Goal: Transaction & Acquisition: Purchase product/service

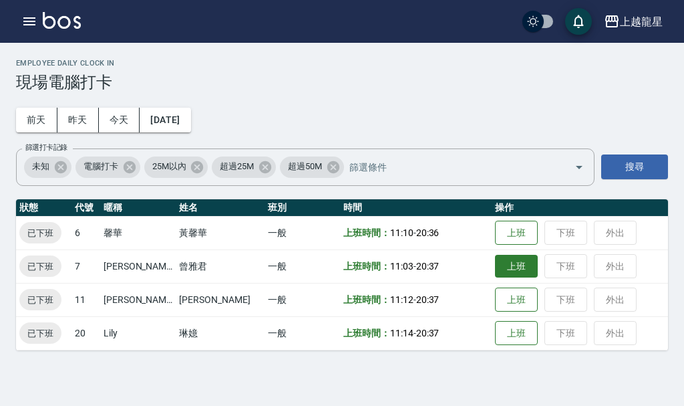
click at [500, 263] on button "上班" at bounding box center [516, 266] width 43 height 23
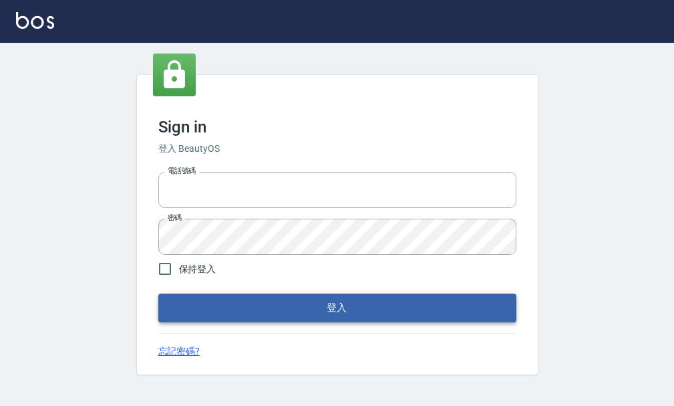
type input "25033354"
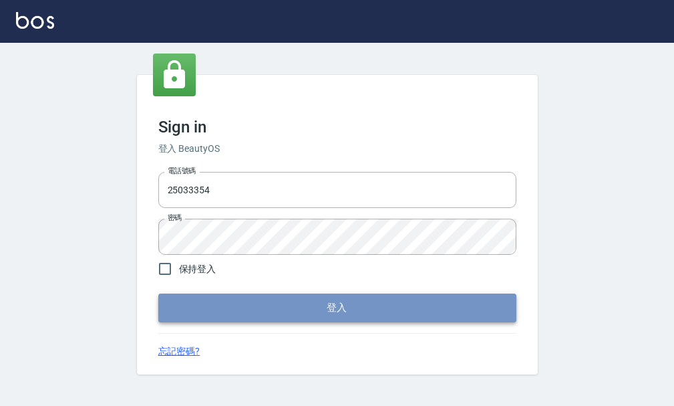
click at [221, 302] on button "登入" at bounding box center [337, 307] width 358 height 28
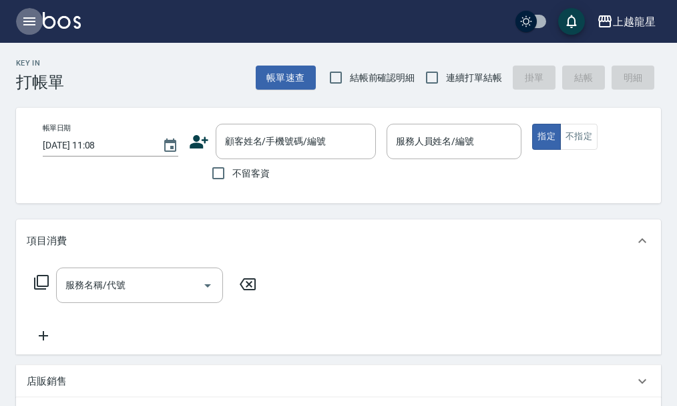
click at [18, 20] on button "button" at bounding box center [29, 21] width 27 height 27
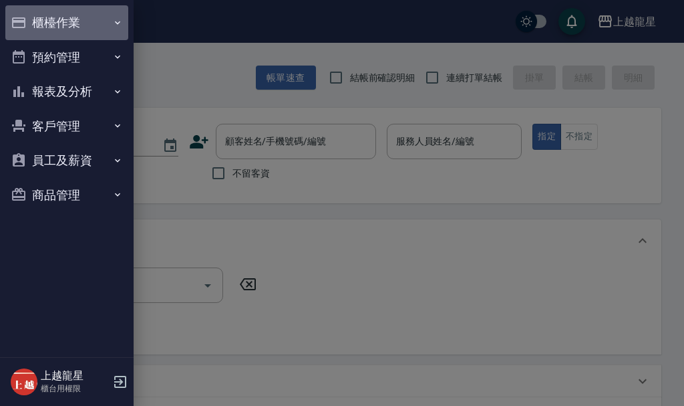
click at [39, 23] on button "櫃檯作業" at bounding box center [66, 22] width 123 height 35
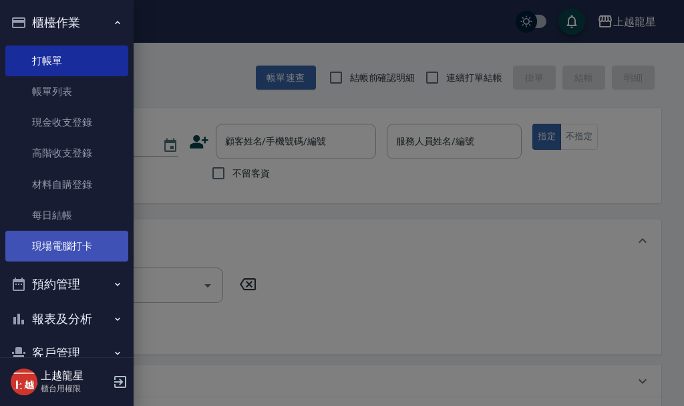
click at [57, 247] on link "現場電腦打卡" at bounding box center [66, 245] width 123 height 31
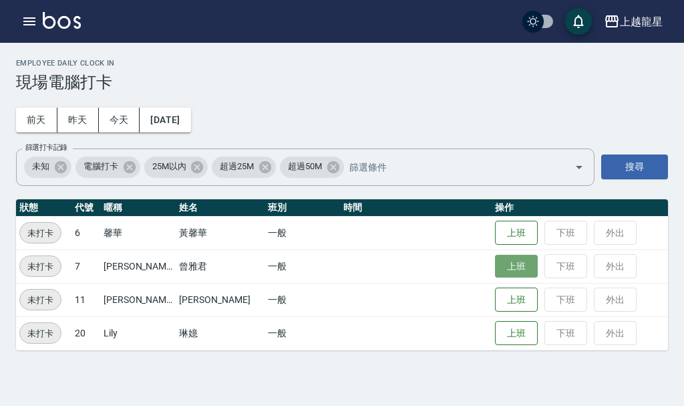
click at [498, 270] on button "上班" at bounding box center [516, 266] width 43 height 23
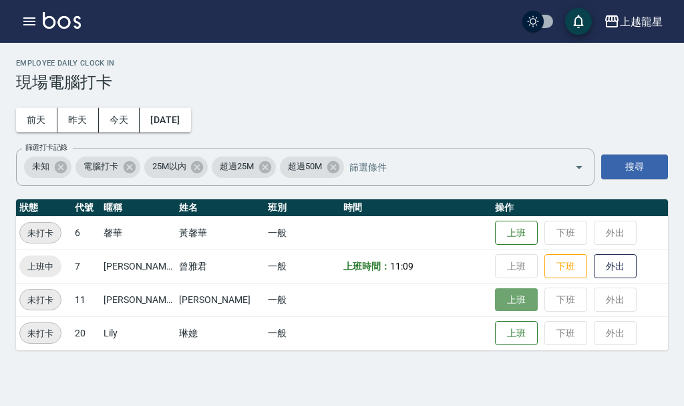
click at [495, 301] on button "上班" at bounding box center [516, 299] width 43 height 23
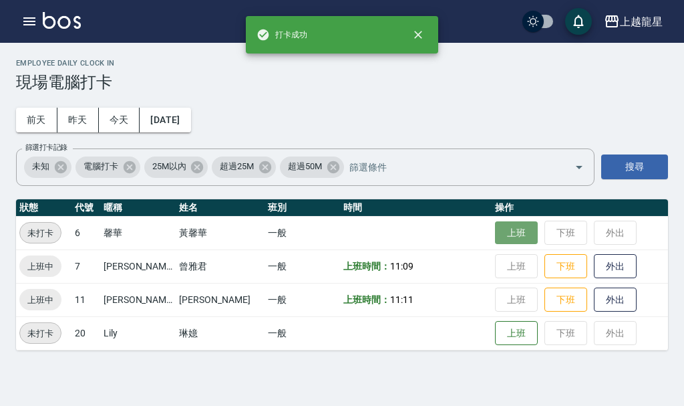
click at [502, 232] on button "上班" at bounding box center [516, 232] width 43 height 23
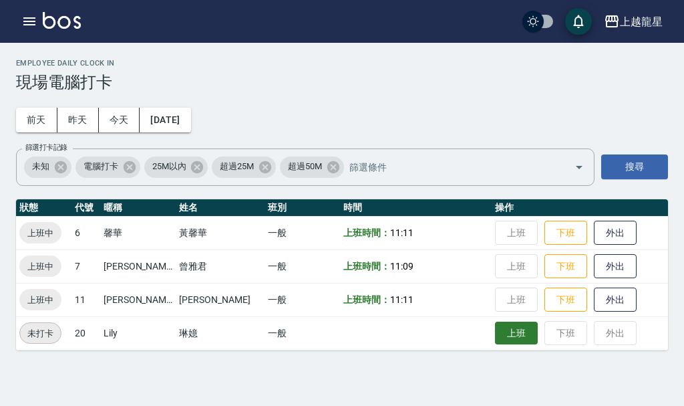
click at [495, 333] on button "上班" at bounding box center [516, 332] width 43 height 23
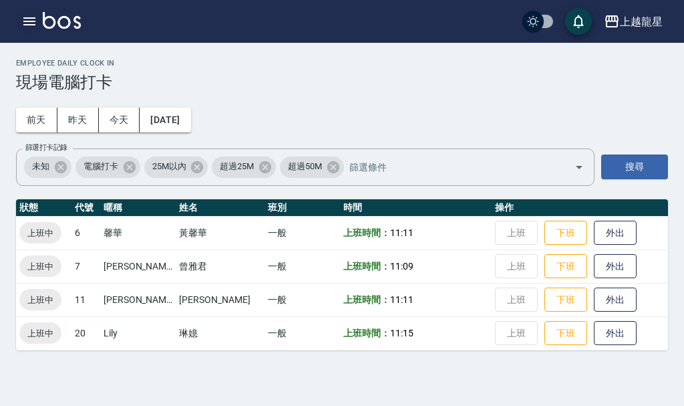
click at [33, 23] on icon "button" at bounding box center [29, 21] width 16 height 16
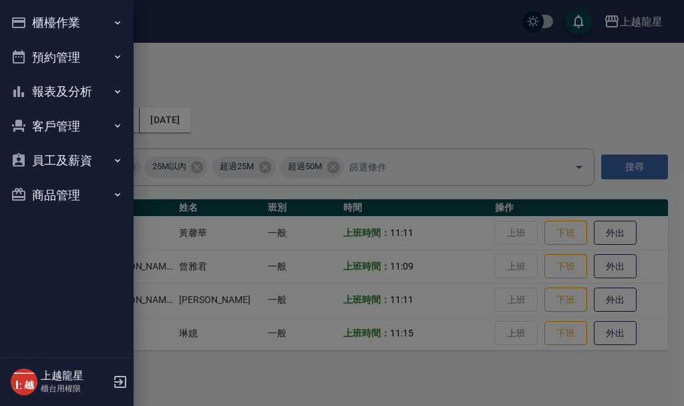
click at [51, 59] on button "預約管理" at bounding box center [66, 57] width 123 height 35
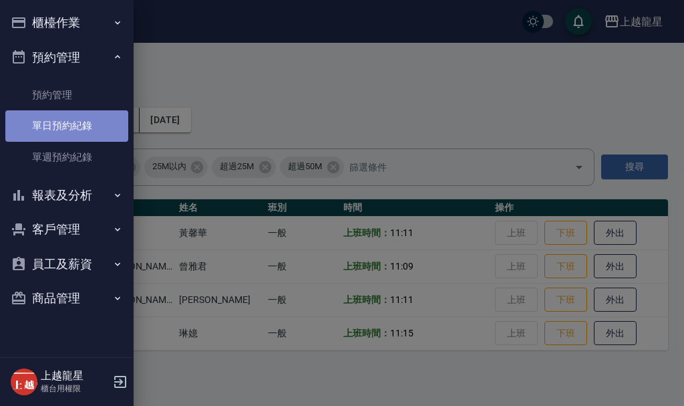
click at [49, 128] on link "單日預約紀錄" at bounding box center [66, 125] width 123 height 31
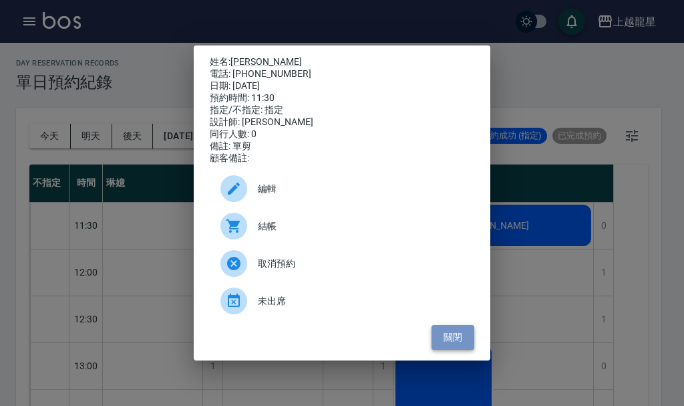
click at [456, 341] on button "關閉" at bounding box center [453, 337] width 43 height 25
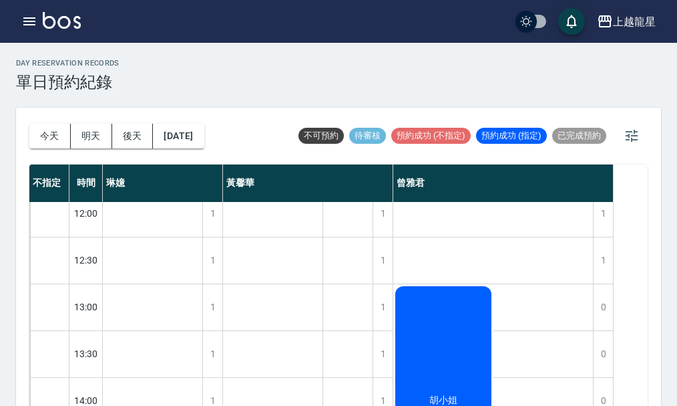
scroll to position [134, 0]
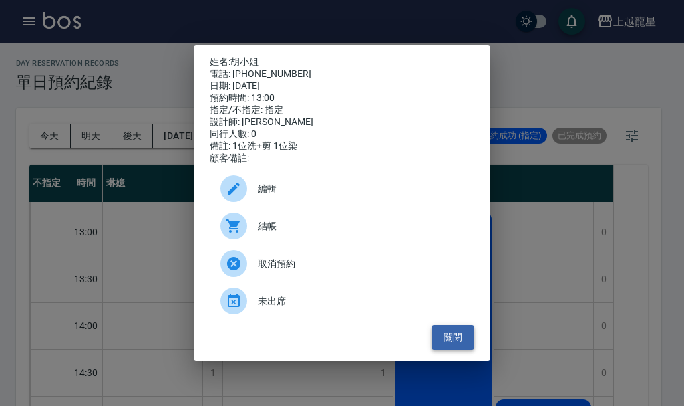
click at [450, 341] on button "關閉" at bounding box center [453, 337] width 43 height 25
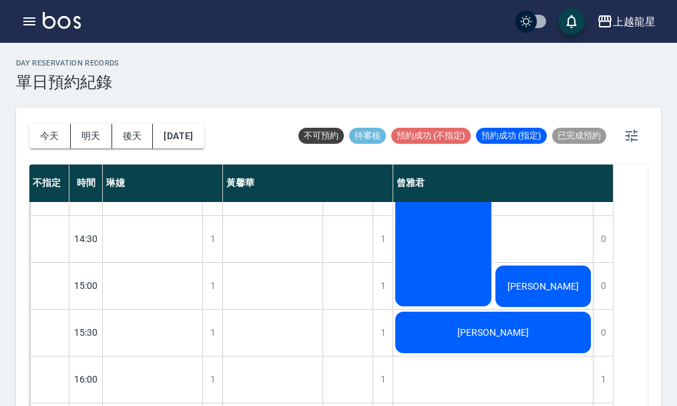
scroll to position [67, 0]
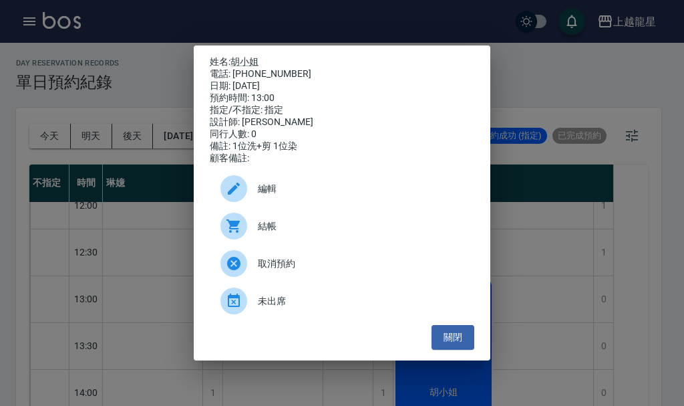
click at [534, 249] on div "姓名: 胡小姐 電話: 0929720612 日期: 2025/08/11 預約時間: 13:00 指定/不指定: 指定 設計師: 曾雅君 同行人數: 0 備…" at bounding box center [342, 203] width 684 height 406
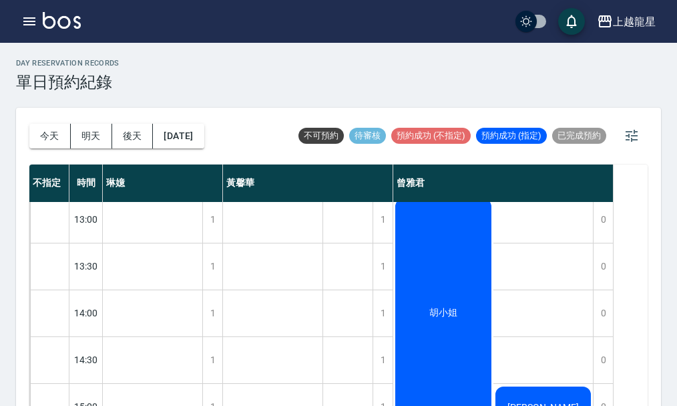
scroll to position [267, 0]
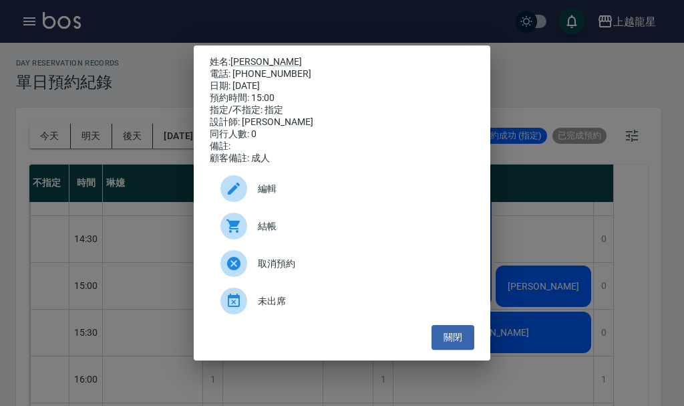
click at [515, 234] on div "姓名: 謝秉翰 電話: 0906662270 日期: 2025/08/11 預約時間: 15:00 指定/不指定: 指定 設計師: 曾雅君 同行人數: 0 備…" at bounding box center [342, 203] width 684 height 406
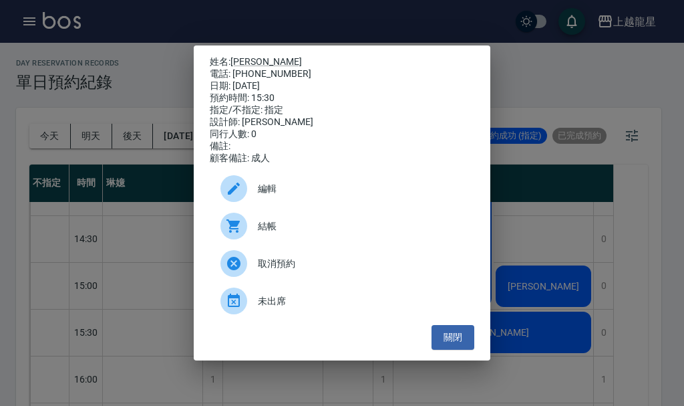
click at [498, 342] on div "姓名: 謝秉翰 電話: 0906662270 日期: 2025/08/11 預約時間: 15:30 指定/不指定: 指定 設計師: 曾雅君 同行人數: 0 備…" at bounding box center [342, 203] width 684 height 406
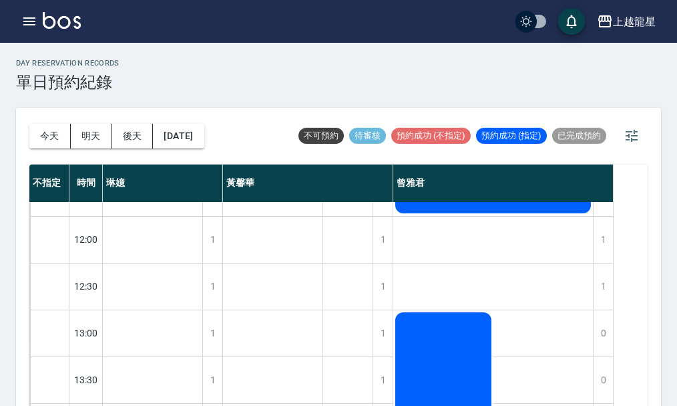
scroll to position [0, 0]
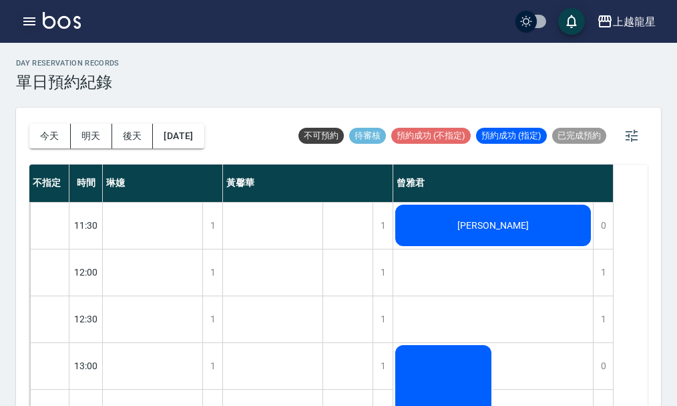
click at [31, 17] on icon "button" at bounding box center [29, 21] width 16 height 16
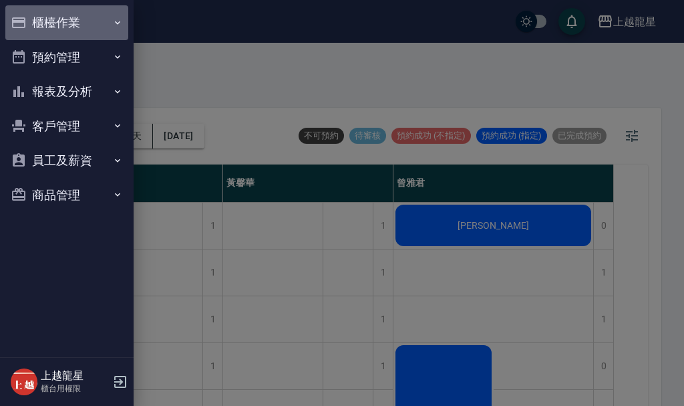
click at [51, 21] on button "櫃檯作業" at bounding box center [66, 22] width 123 height 35
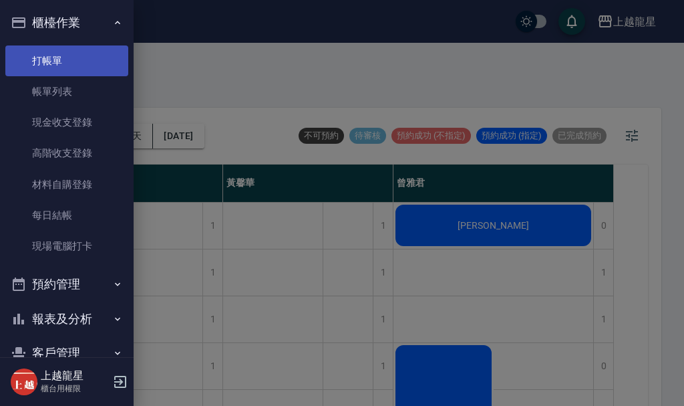
click at [55, 63] on link "打帳單" at bounding box center [66, 60] width 123 height 31
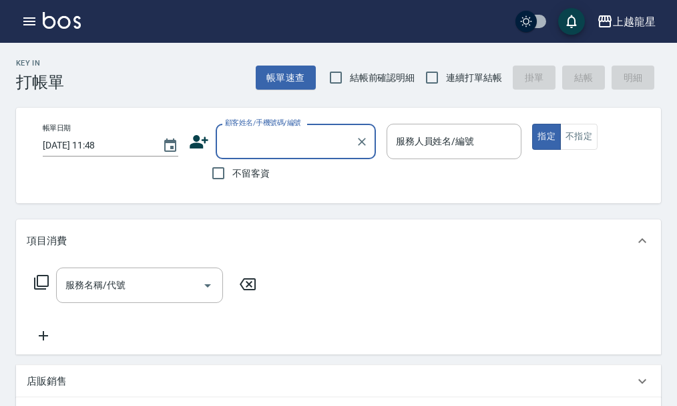
click at [297, 137] on input "顧客姓名/手機號碼/編號" at bounding box center [286, 141] width 128 height 23
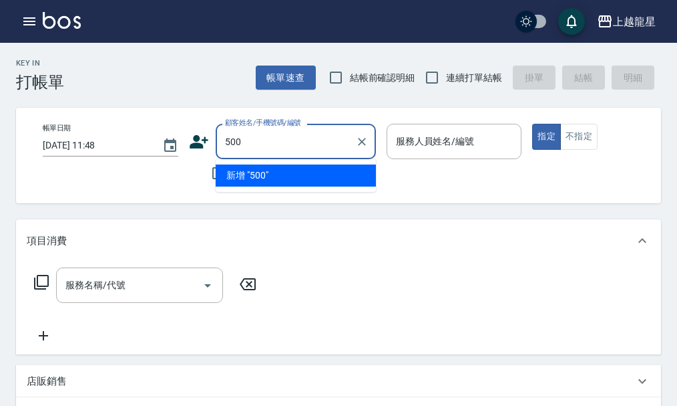
type input "500"
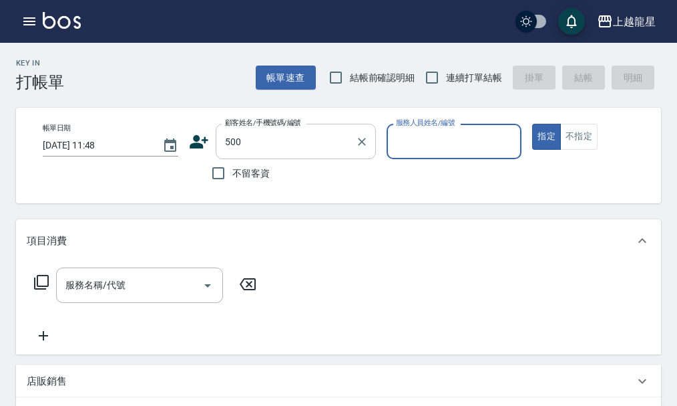
click at [532, 124] on button "指定" at bounding box center [546, 137] width 29 height 26
type button "true"
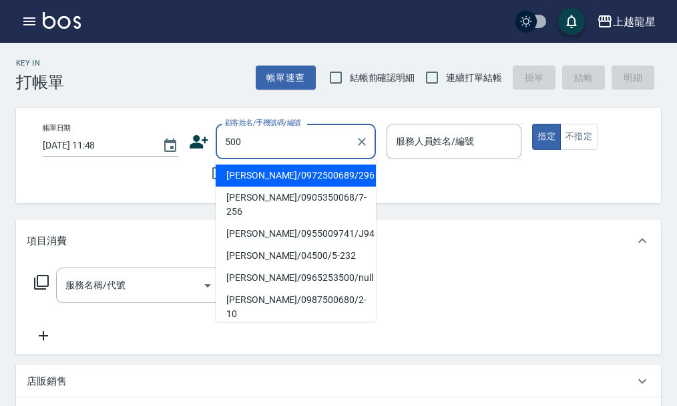
drag, startPoint x: 299, startPoint y: 132, endPoint x: 299, endPoint y: 147, distance: 14.7
click at [299, 147] on input "500" at bounding box center [286, 141] width 128 height 23
type input "5"
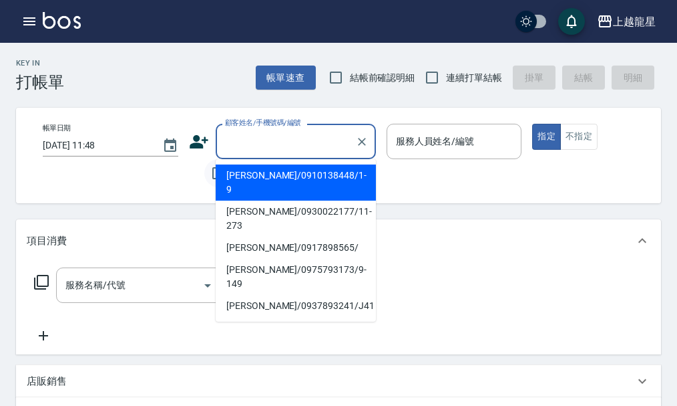
click at [208, 179] on input "不留客資" at bounding box center [218, 173] width 28 height 28
checkbox input "true"
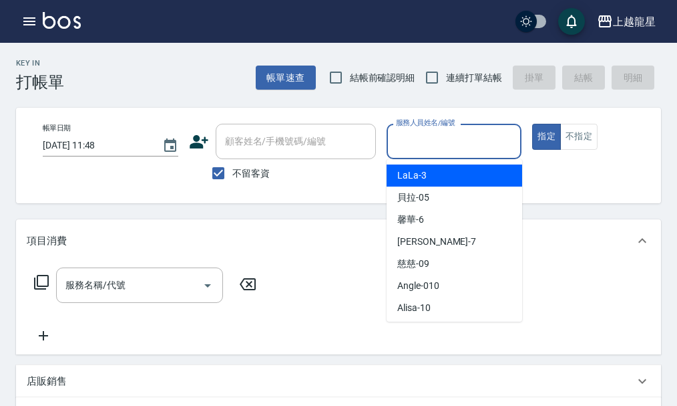
click at [467, 141] on input "服務人員姓名/編號" at bounding box center [455, 141] width 124 height 23
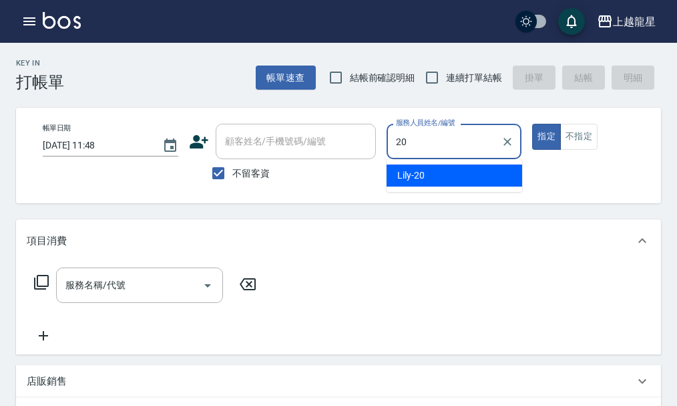
type input "Lily-20"
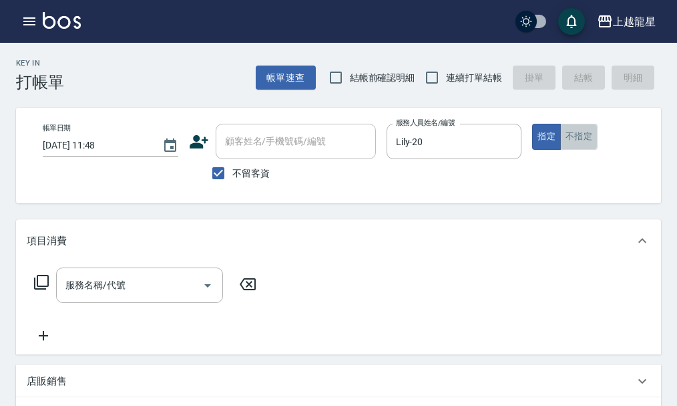
click at [567, 125] on button "不指定" at bounding box center [579, 137] width 37 height 26
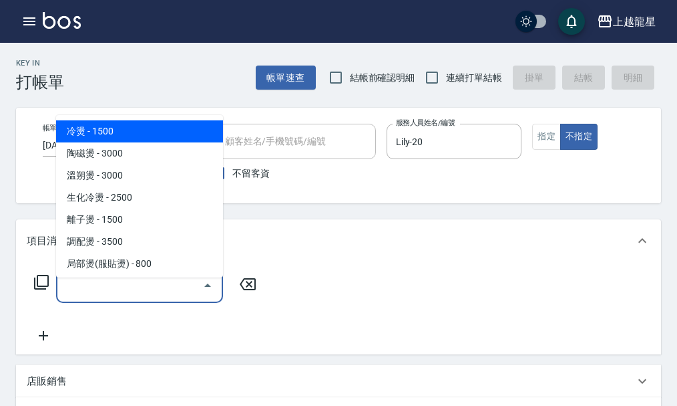
click at [80, 297] on input "服務名稱/代號" at bounding box center [129, 284] width 135 height 23
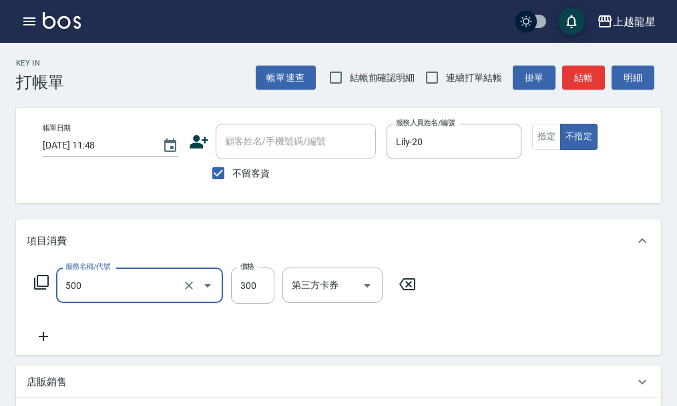
type input "一般洗髮(500)"
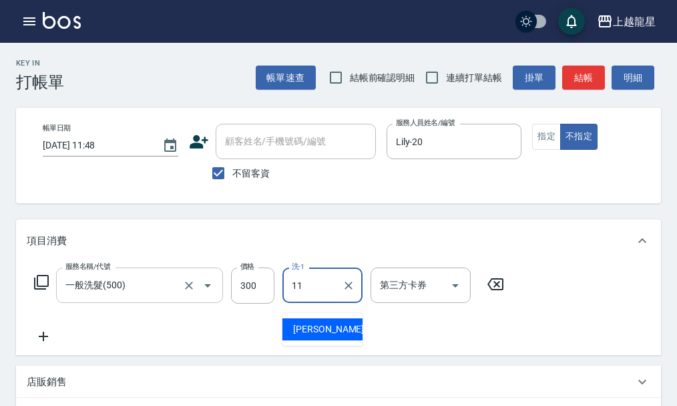
type input "潘潘-11"
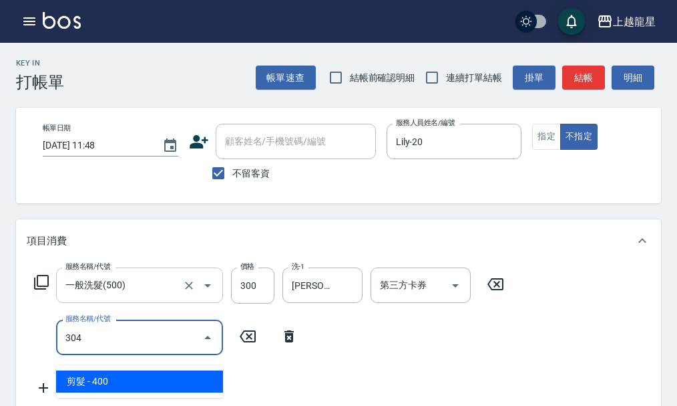
type input "剪髮(304)"
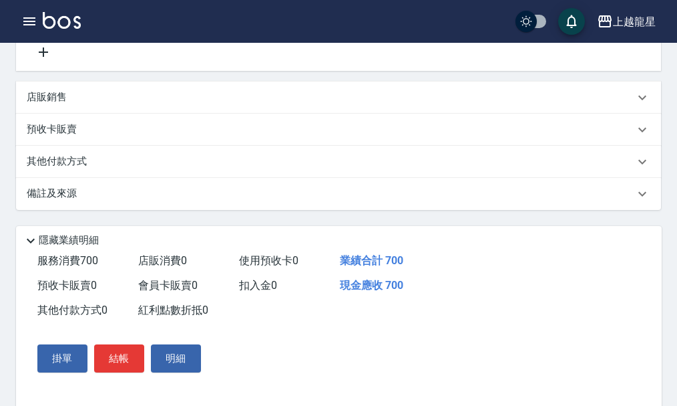
scroll to position [424, 0]
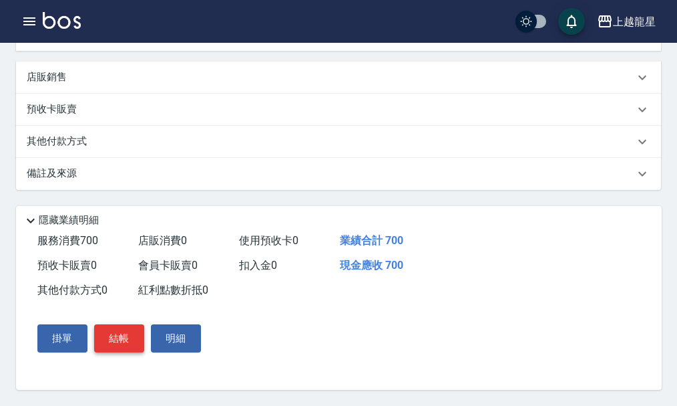
click at [136, 335] on button "結帳" at bounding box center [119, 338] width 50 height 28
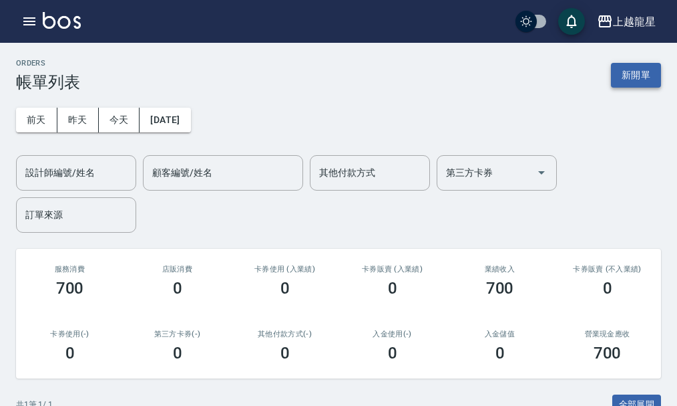
click at [633, 72] on button "新開單" at bounding box center [636, 75] width 50 height 25
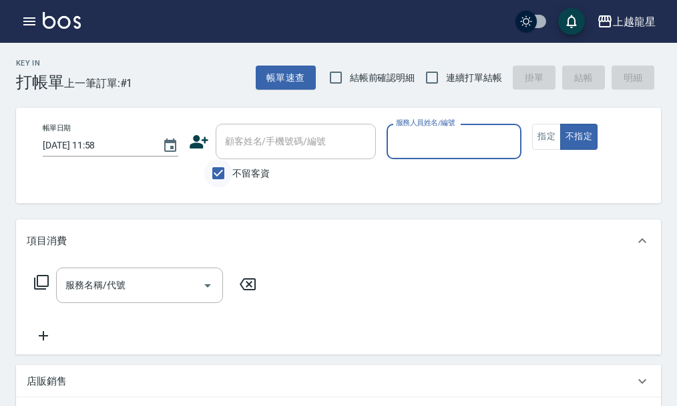
click at [216, 175] on input "不留客資" at bounding box center [218, 173] width 28 height 28
checkbox input "false"
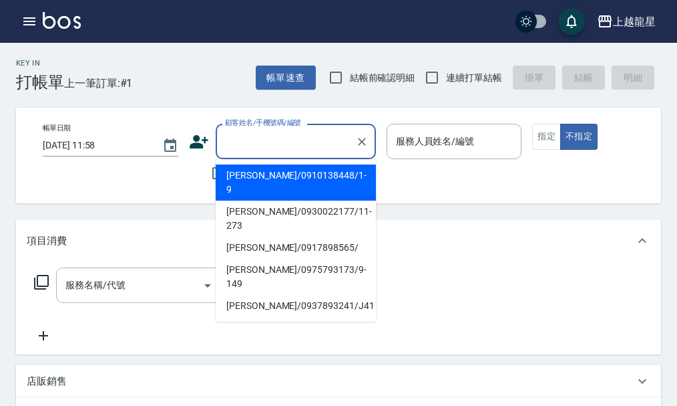
click at [237, 150] on input "顧客姓名/手機號碼/編號" at bounding box center [286, 141] width 128 height 23
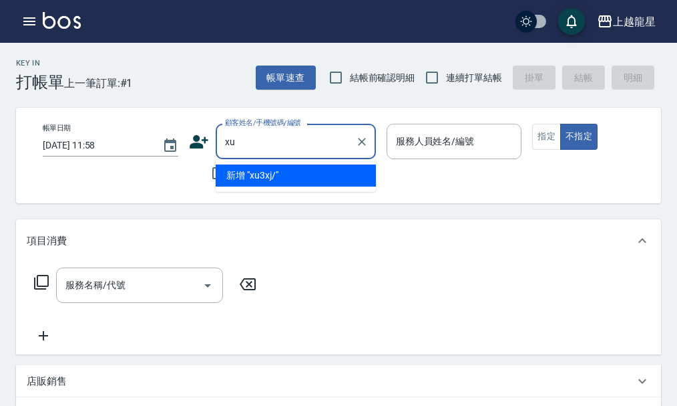
type input "x"
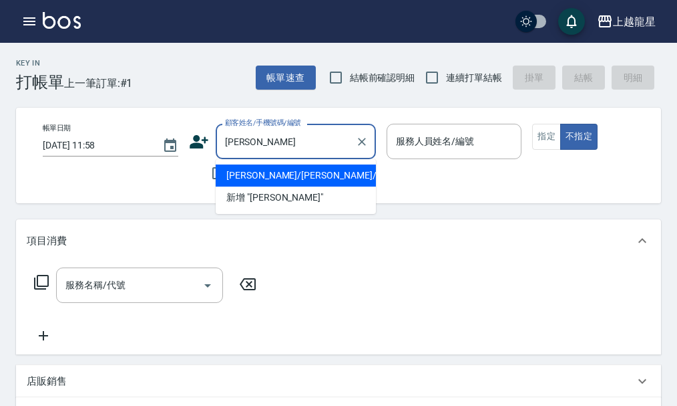
click at [293, 173] on li "李隆德/李隆德/F68" at bounding box center [296, 175] width 160 height 22
type input "李隆德/李隆德/F68"
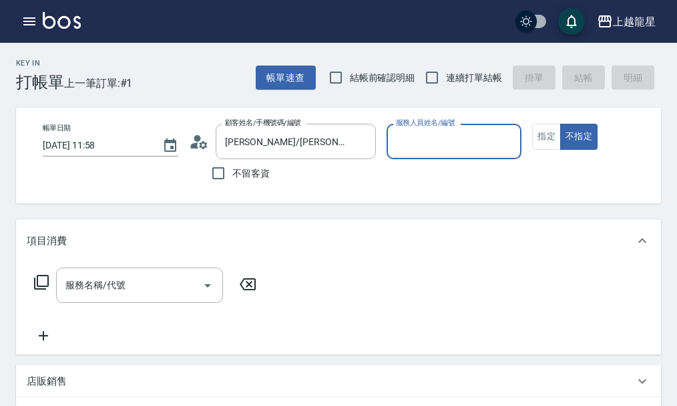
type input "馨華-6"
click at [554, 130] on button "指定" at bounding box center [546, 137] width 29 height 26
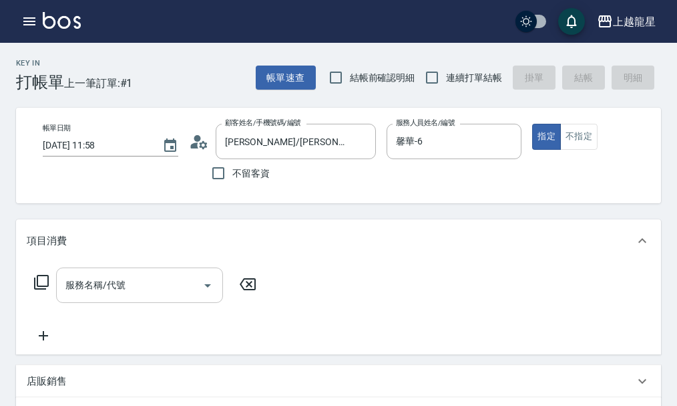
click at [182, 294] on input "服務名稱/代號" at bounding box center [129, 284] width 135 height 23
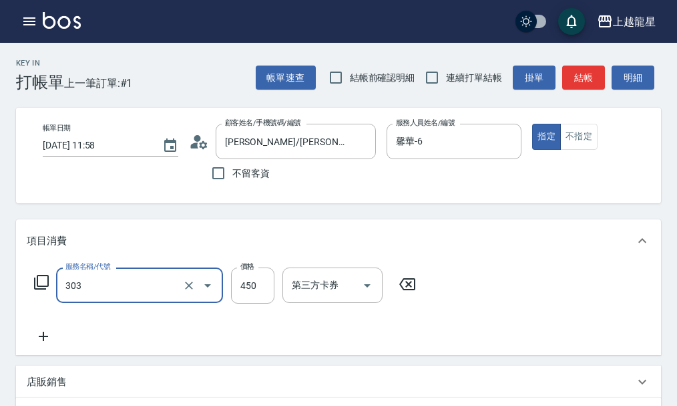
type input "剪髮(303)"
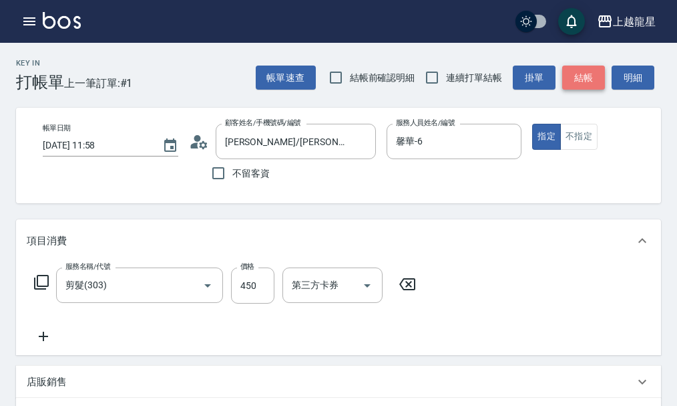
click at [588, 77] on button "結帳" at bounding box center [584, 77] width 43 height 25
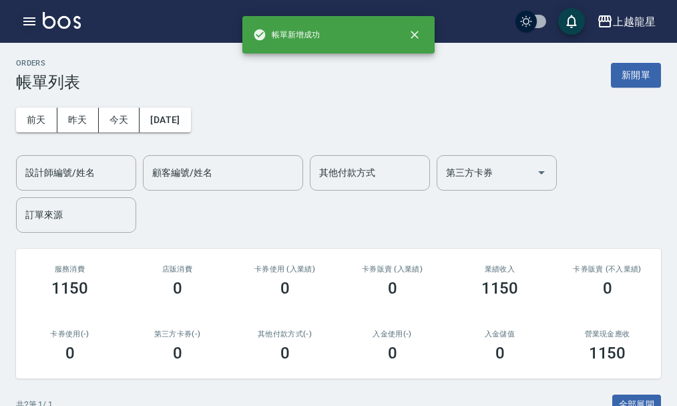
click at [25, 21] on icon "button" at bounding box center [29, 21] width 12 height 8
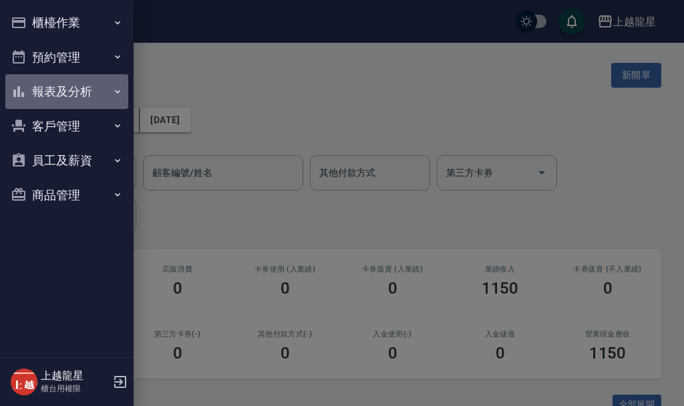
click at [53, 95] on button "報表及分析" at bounding box center [66, 91] width 123 height 35
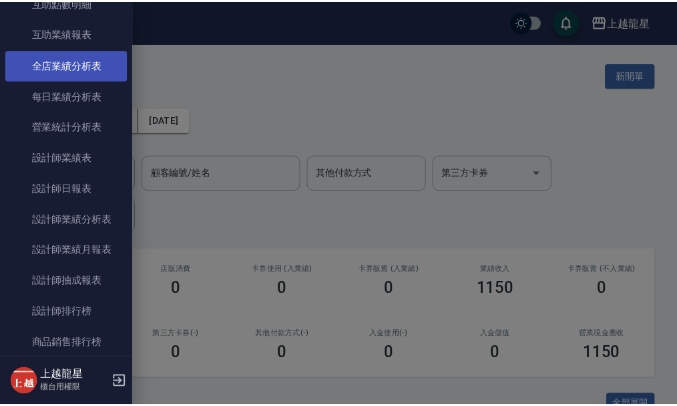
scroll to position [334, 0]
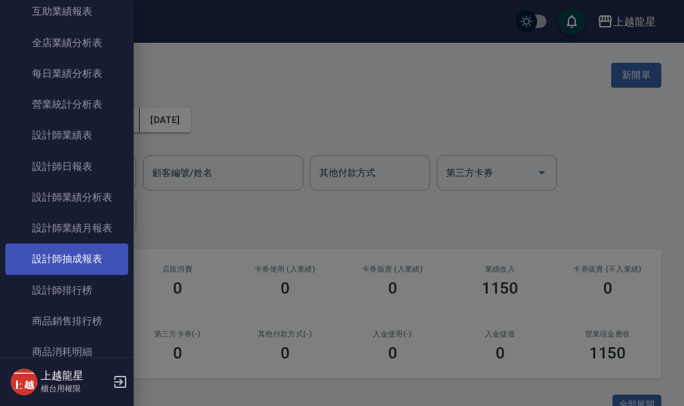
click at [53, 291] on link "設計師排行榜" at bounding box center [66, 290] width 123 height 31
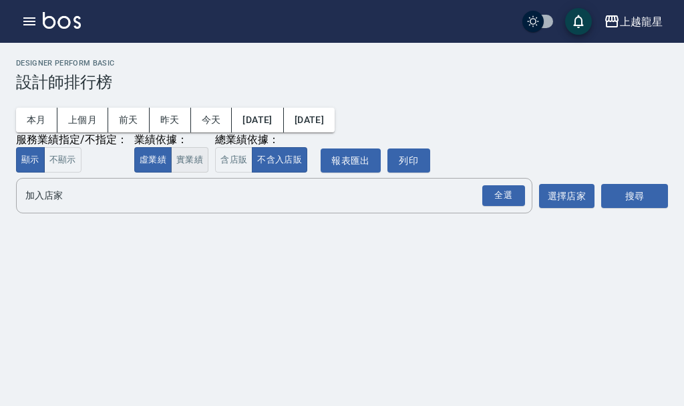
click at [195, 162] on button "實業績" at bounding box center [189, 160] width 37 height 26
click at [494, 197] on div "全選" at bounding box center [503, 195] width 43 height 21
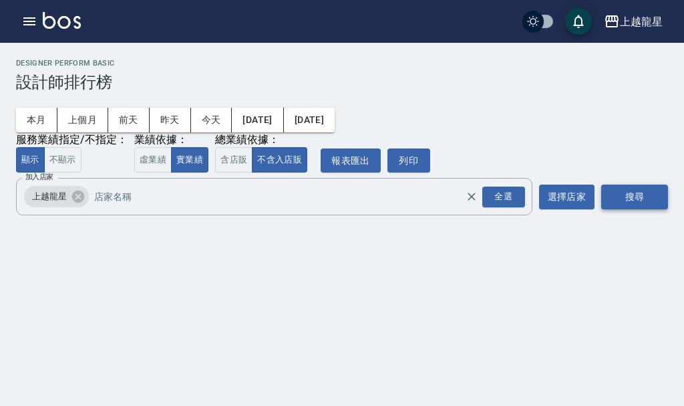
click at [655, 200] on button "搜尋" at bounding box center [634, 196] width 67 height 25
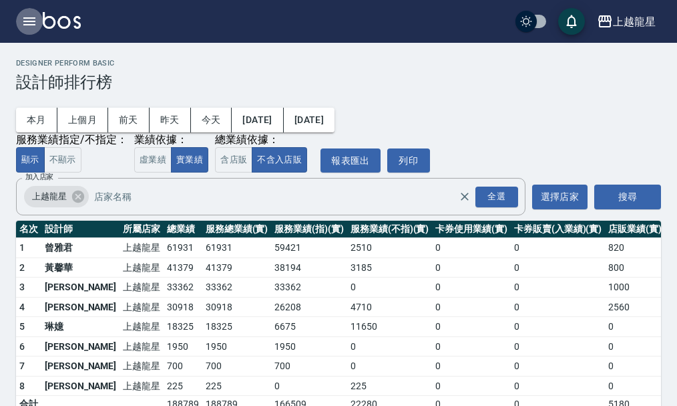
click at [31, 15] on icon "button" at bounding box center [29, 21] width 16 height 16
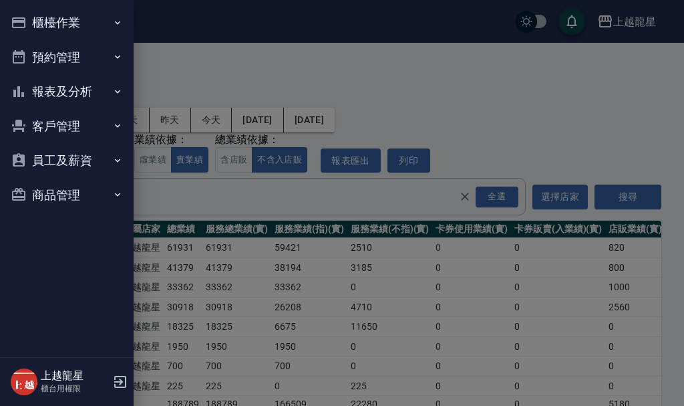
click at [31, 15] on button "櫃檯作業" at bounding box center [66, 22] width 123 height 35
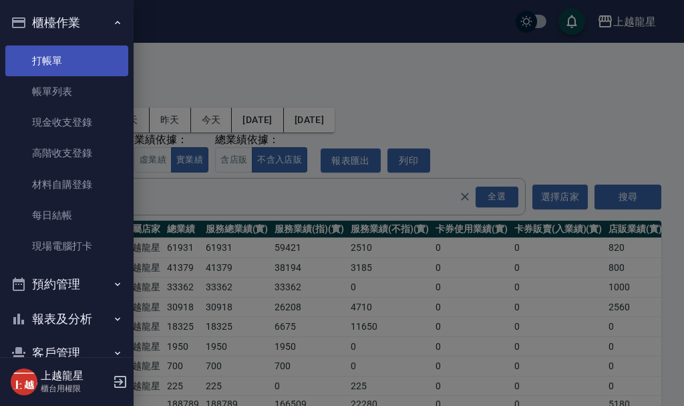
click at [41, 69] on link "打帳單" at bounding box center [66, 60] width 123 height 31
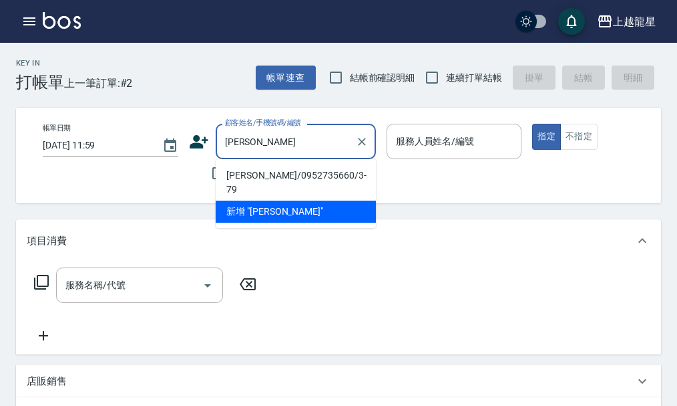
click at [245, 173] on li "蔡瑪琍/0952735660/3-79" at bounding box center [296, 182] width 160 height 36
type input "蔡瑪琍/0952735660/3-79"
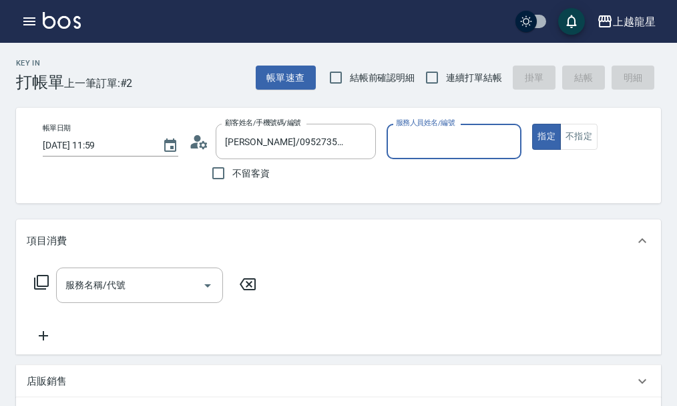
type input "雅君-7"
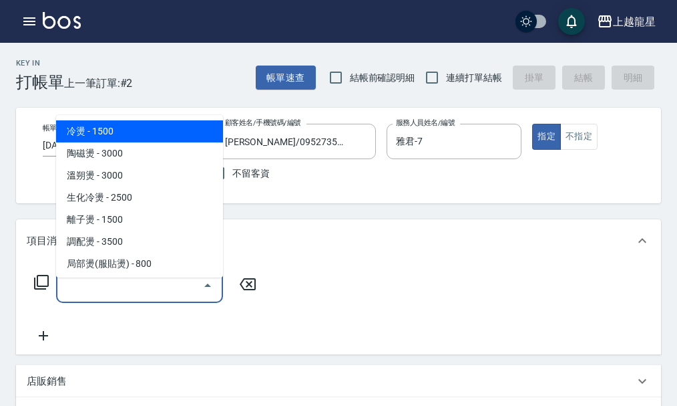
click at [91, 297] on input "服務名稱/代號" at bounding box center [129, 284] width 135 height 23
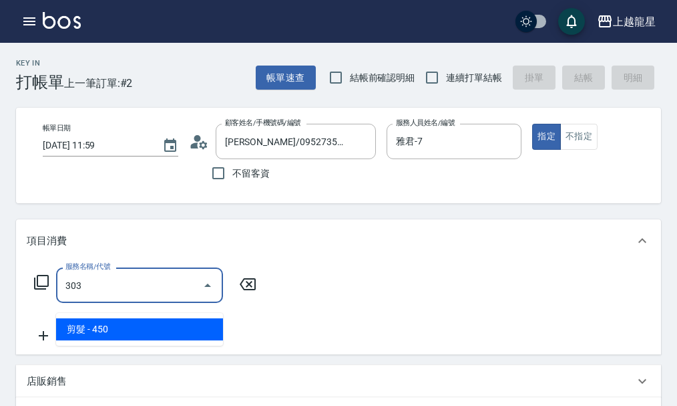
type input "剪髮(303)"
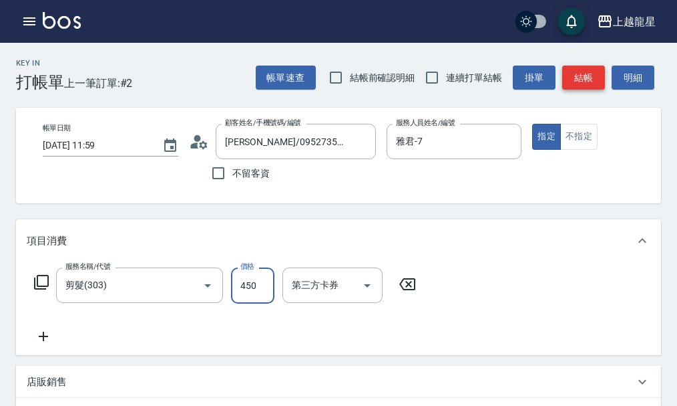
click at [592, 74] on button "結帳" at bounding box center [584, 77] width 43 height 25
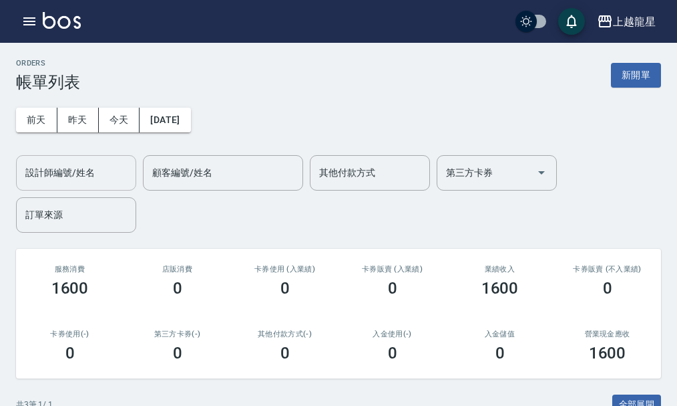
click at [93, 177] on input "設計師編號/姓名" at bounding box center [76, 172] width 108 height 23
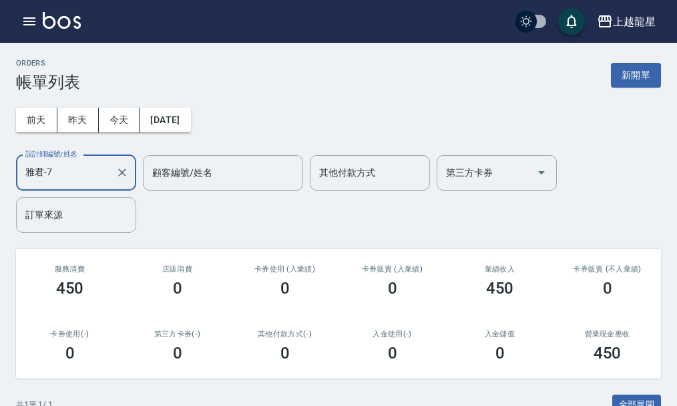
type input "雅君-7"
click at [35, 20] on icon "button" at bounding box center [29, 21] width 16 height 16
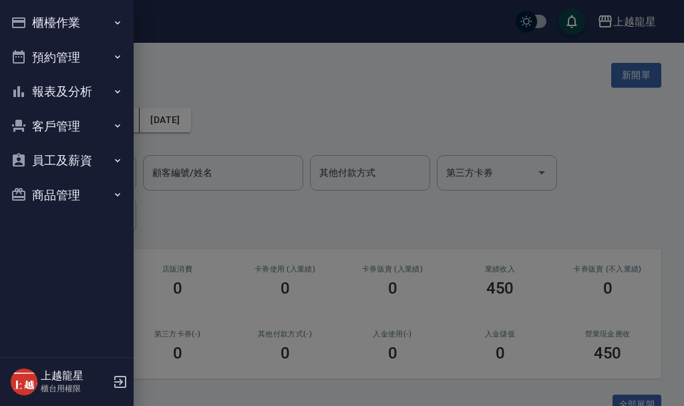
click at [35, 19] on button "櫃檯作業" at bounding box center [66, 22] width 123 height 35
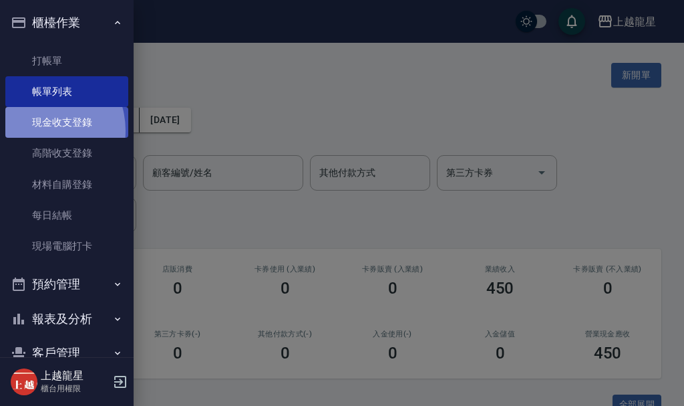
click at [37, 130] on link "現金收支登錄" at bounding box center [66, 122] width 123 height 31
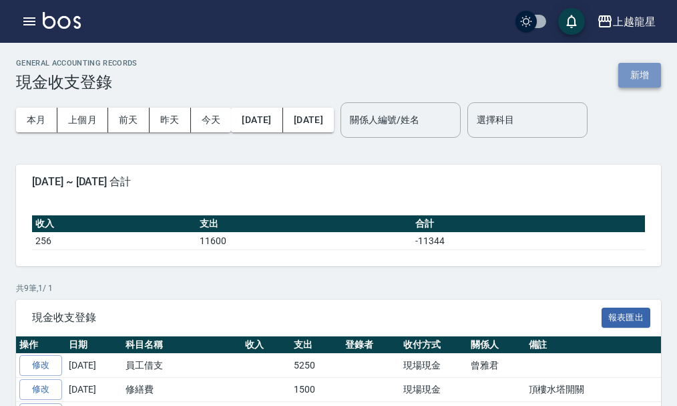
click at [634, 74] on button "新增" at bounding box center [640, 75] width 43 height 25
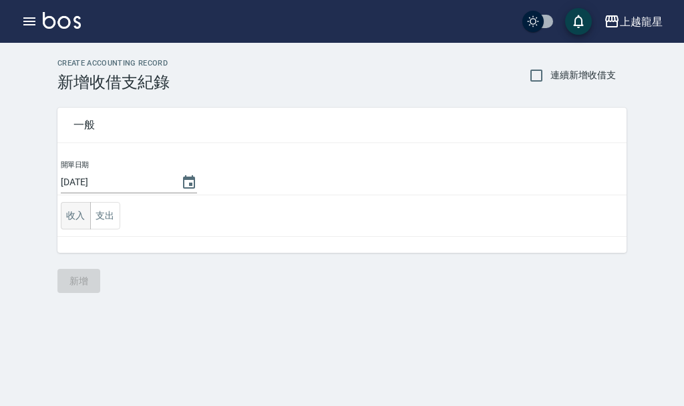
click at [84, 217] on button "收入" at bounding box center [76, 215] width 30 height 27
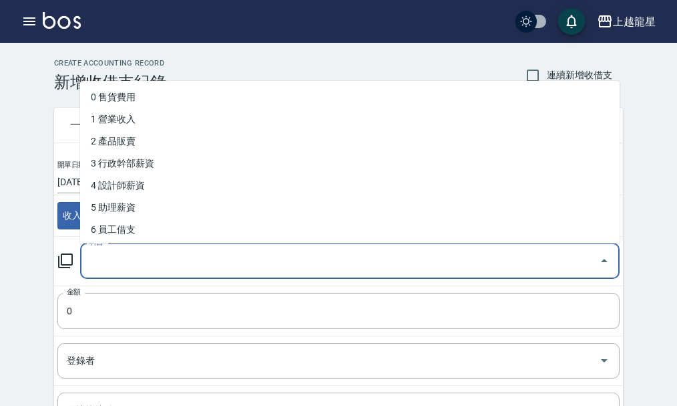
click at [112, 268] on input "科目" at bounding box center [340, 260] width 508 height 23
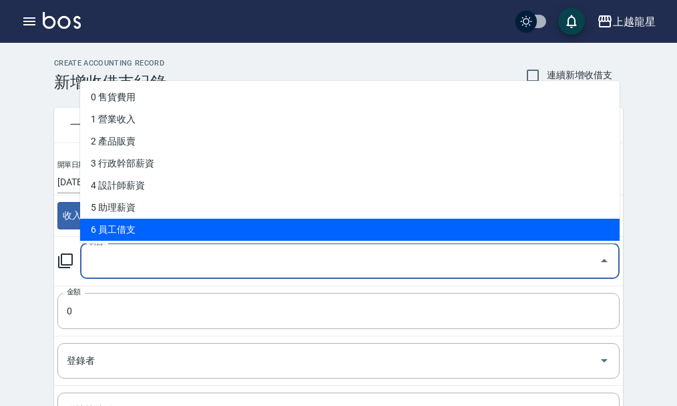
click at [130, 237] on li "6 員工借支" at bounding box center [350, 229] width 540 height 22
type input "6 員工借支"
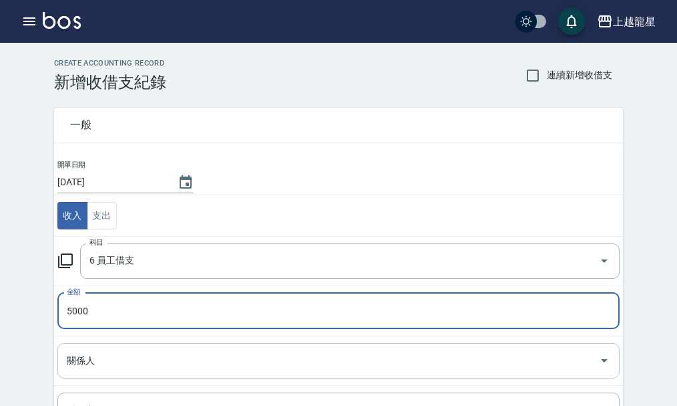
type input "5000"
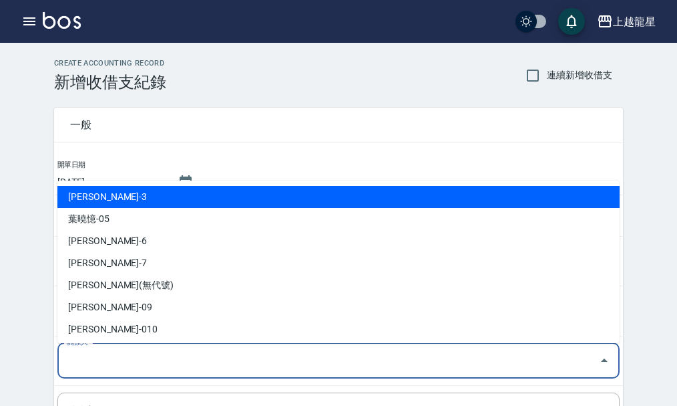
click at [85, 357] on div "關係人 關係人" at bounding box center [338, 360] width 563 height 35
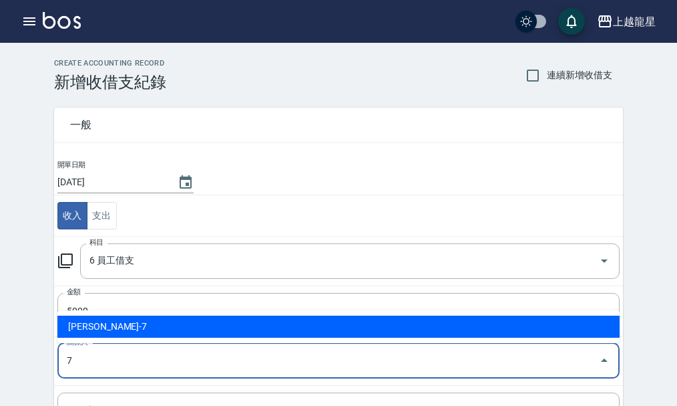
type input "曾雅君-7"
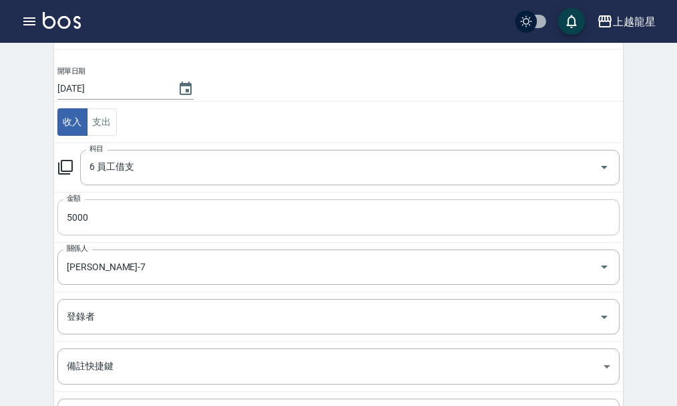
scroll to position [216, 0]
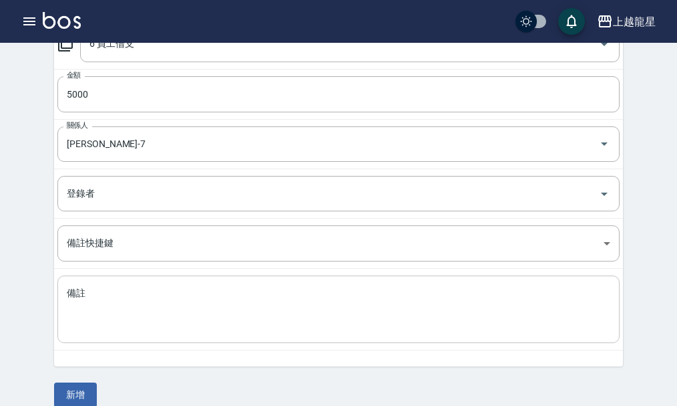
click at [74, 290] on textarea "備註" at bounding box center [339, 309] width 544 height 45
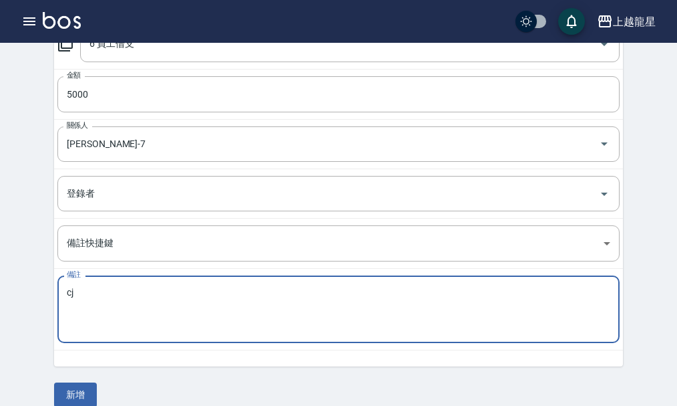
type textarea "c"
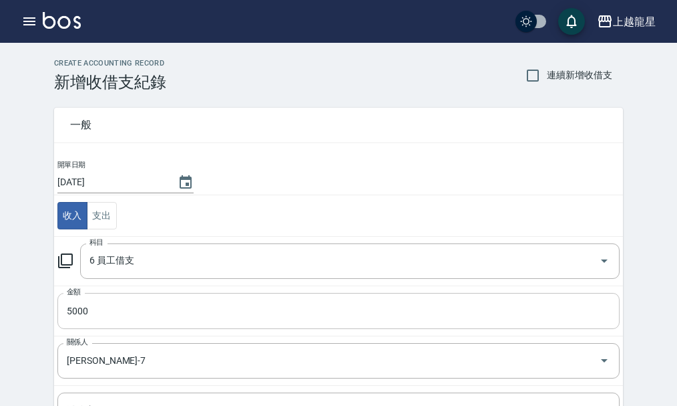
type textarea "還款"
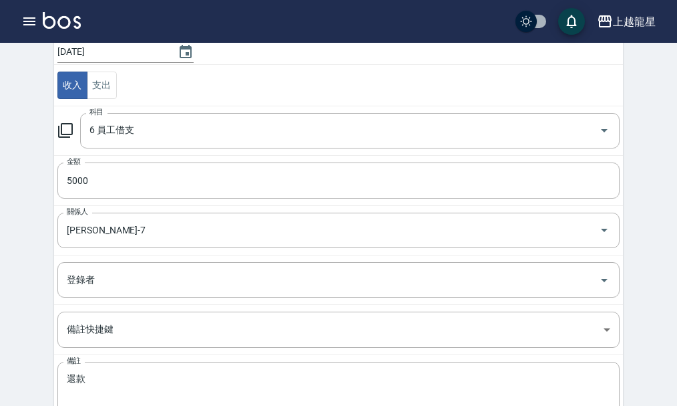
scroll to position [234, 0]
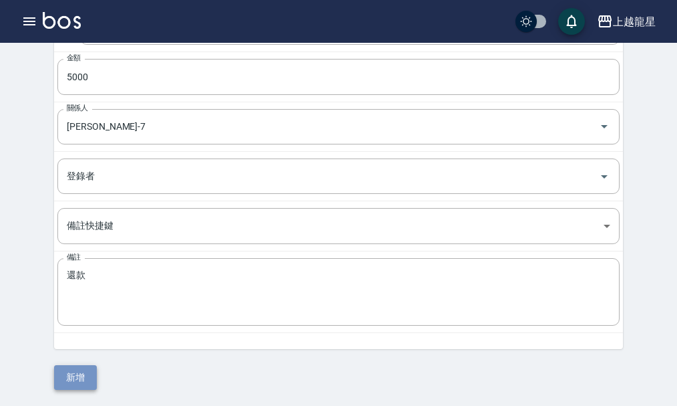
click at [82, 378] on button "新增" at bounding box center [75, 377] width 43 height 25
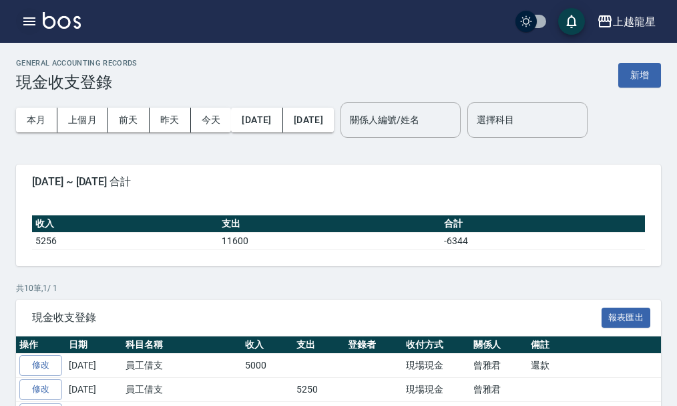
click at [38, 21] on button "button" at bounding box center [29, 21] width 27 height 27
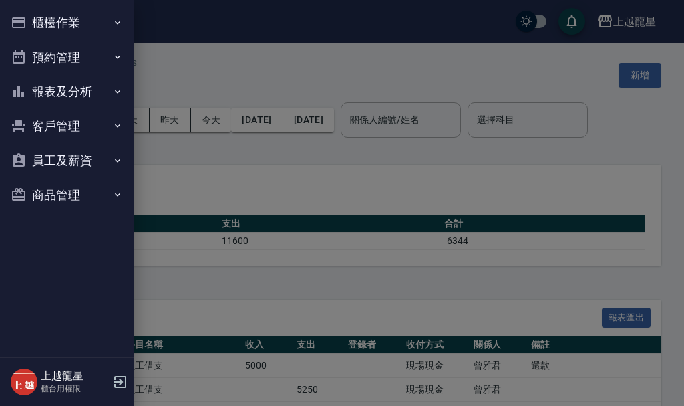
click at [54, 13] on button "櫃檯作業" at bounding box center [66, 22] width 123 height 35
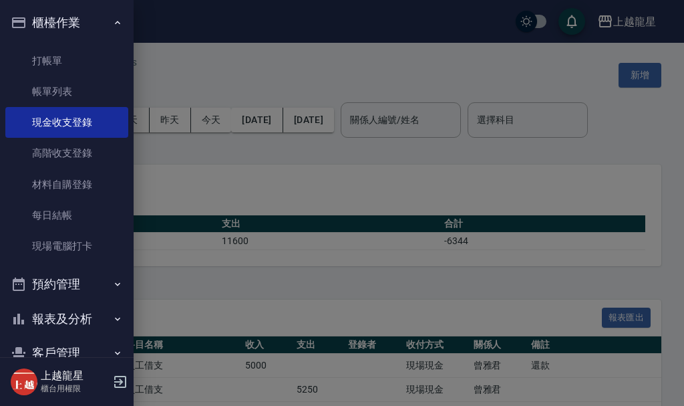
click at [387, 57] on div at bounding box center [342, 203] width 684 height 406
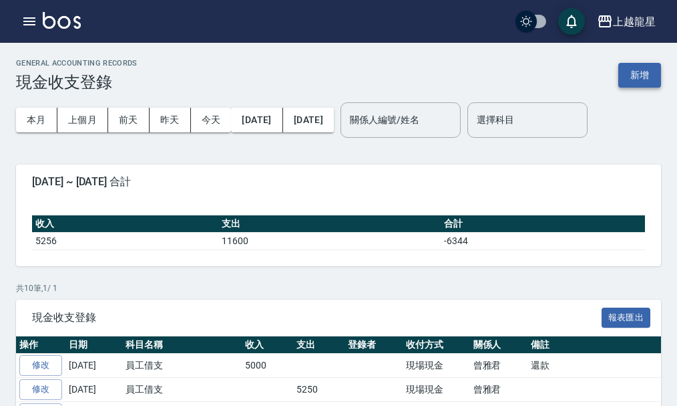
click at [639, 76] on button "新增" at bounding box center [640, 75] width 43 height 25
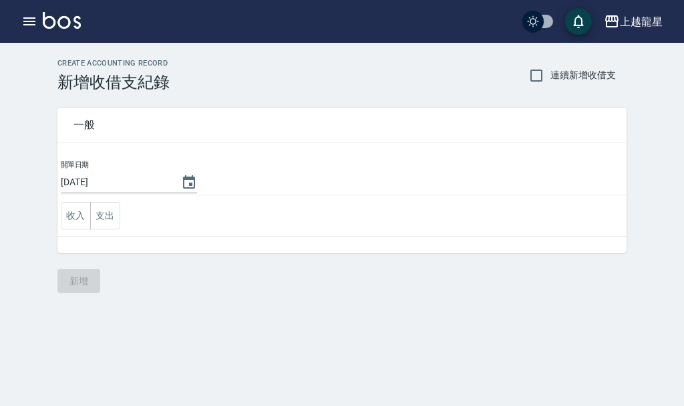
click at [15, 21] on div "上越龍星 登出" at bounding box center [342, 21] width 684 height 43
click at [29, 18] on icon "button" at bounding box center [29, 21] width 12 height 8
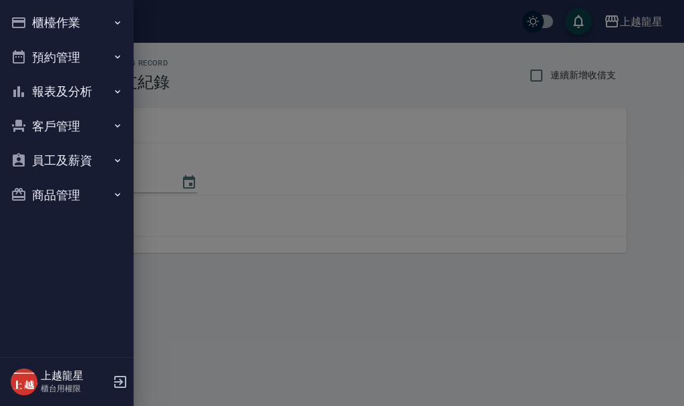
click at [45, 20] on button "櫃檯作業" at bounding box center [66, 22] width 123 height 35
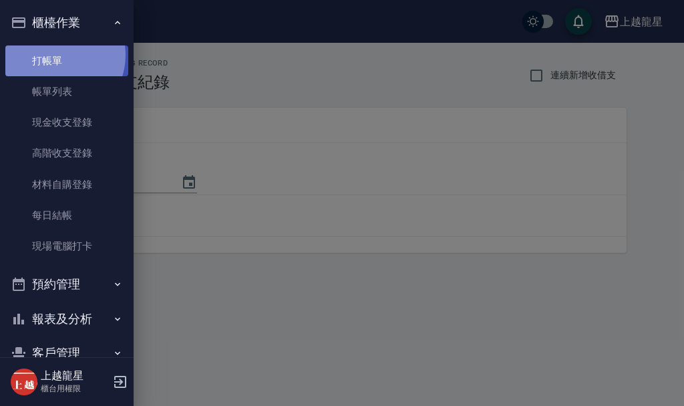
click at [58, 55] on link "打帳單" at bounding box center [66, 60] width 123 height 31
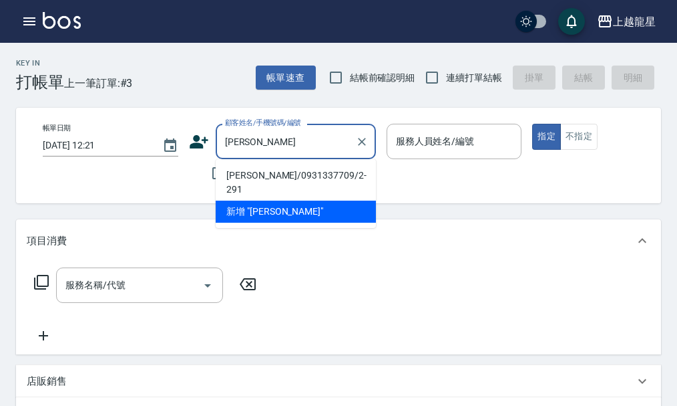
click at [243, 174] on li "趙漢昇/0931337709/2-291" at bounding box center [296, 182] width 160 height 36
type input "趙漢昇/0931337709/2-291"
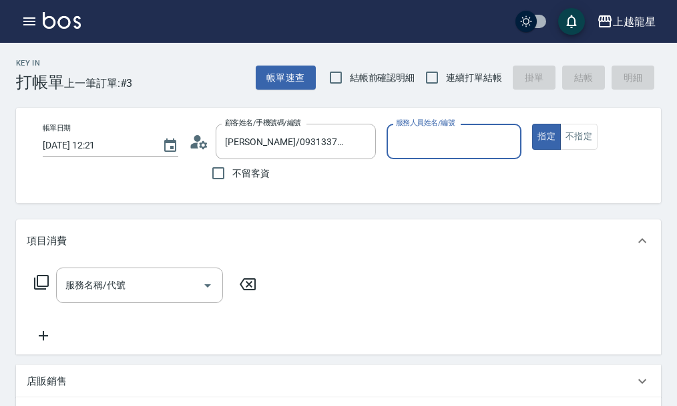
type input "Alisa-10"
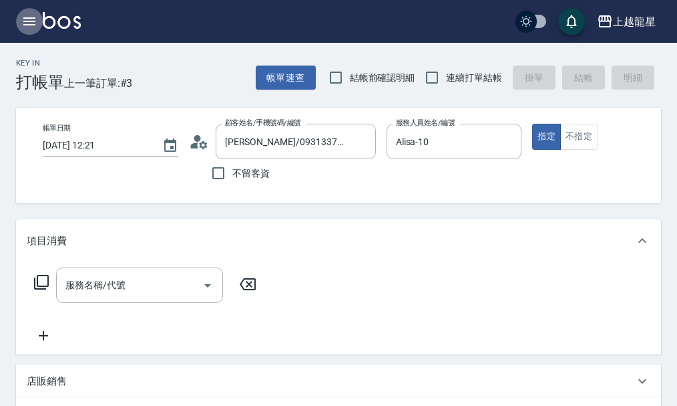
click at [35, 19] on icon "button" at bounding box center [29, 21] width 12 height 8
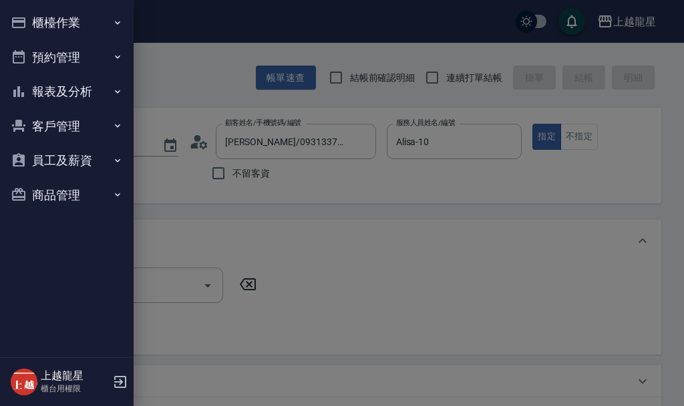
click at [51, 17] on button "櫃檯作業" at bounding box center [66, 22] width 123 height 35
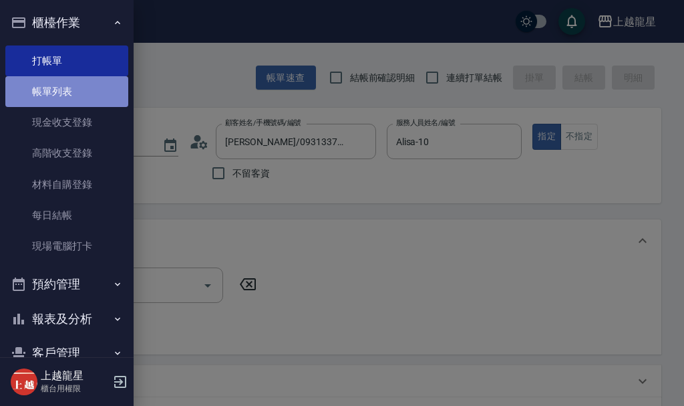
click at [73, 88] on link "帳單列表" at bounding box center [66, 91] width 123 height 31
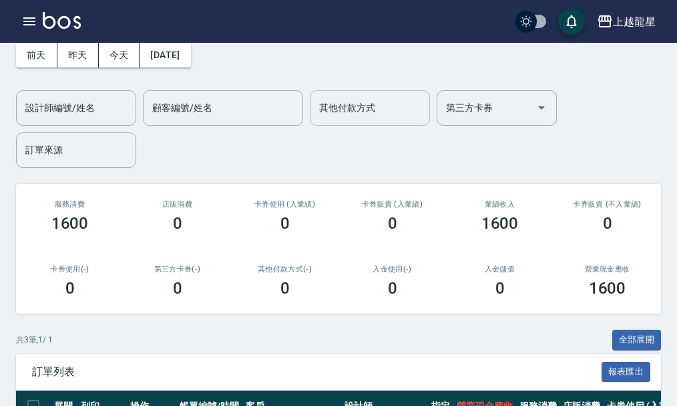
scroll to position [200, 0]
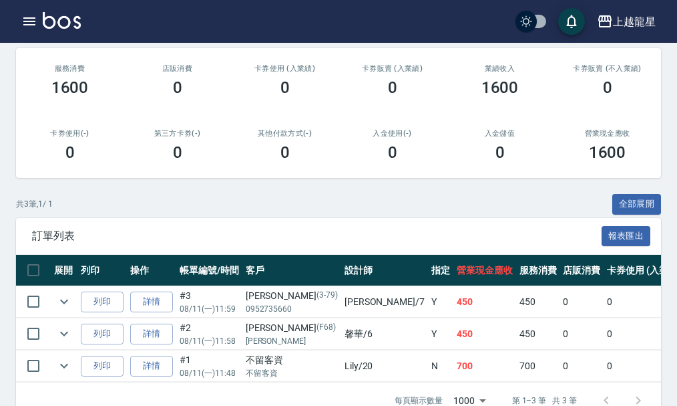
click at [55, 29] on link at bounding box center [62, 21] width 38 height 19
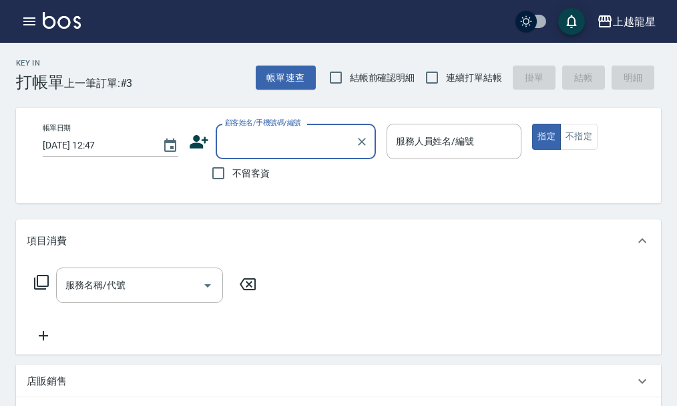
click at [272, 143] on input "顧客姓名/手機號碼/編號" at bounding box center [286, 141] width 128 height 23
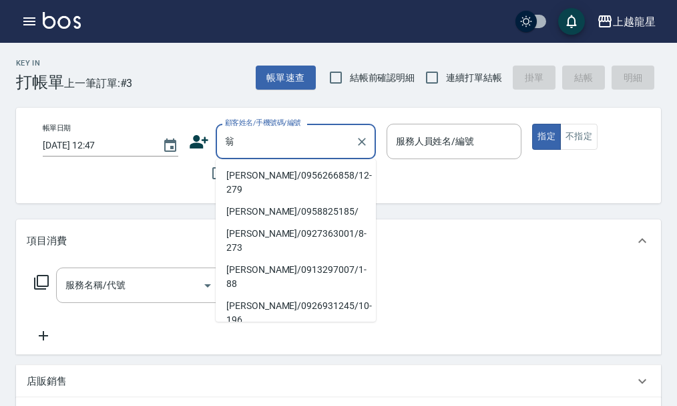
type input "翁婕盈/0956266858/12-279"
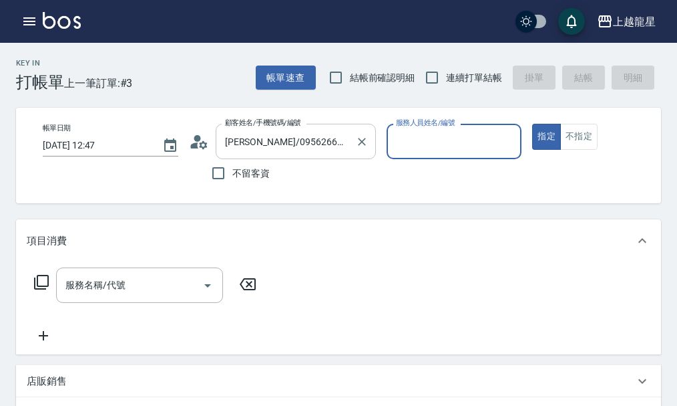
click at [532, 124] on button "指定" at bounding box center [546, 137] width 29 height 26
type button "true"
type input "Alisa-10"
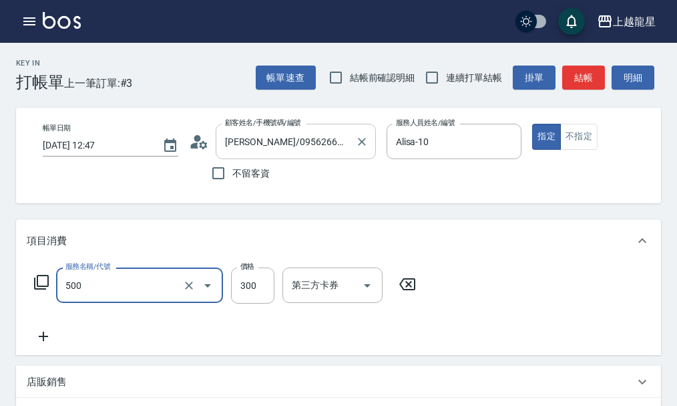
type input "一般洗髮(500)"
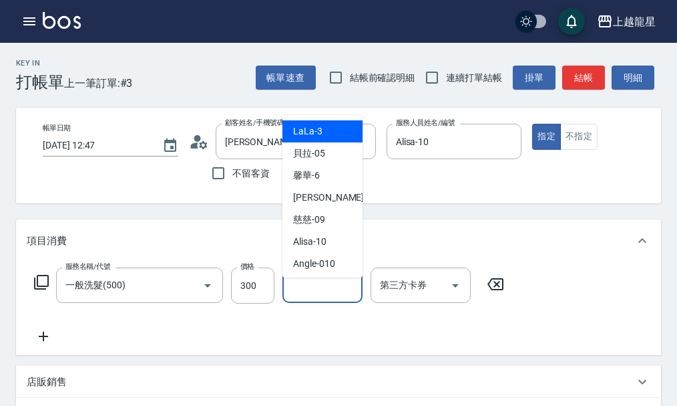
click at [325, 297] on input "洗-1" at bounding box center [323, 284] width 68 height 23
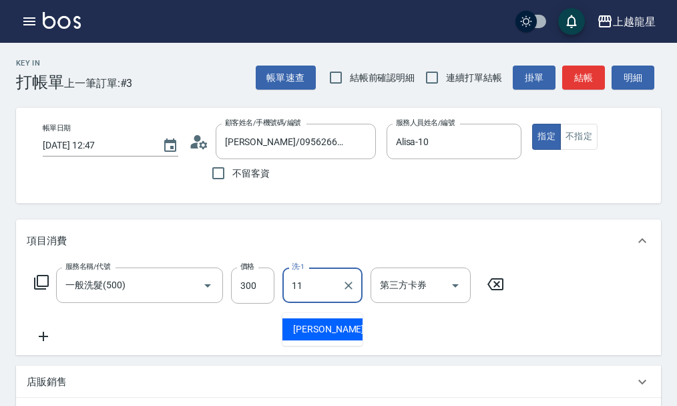
type input "潘潘-11"
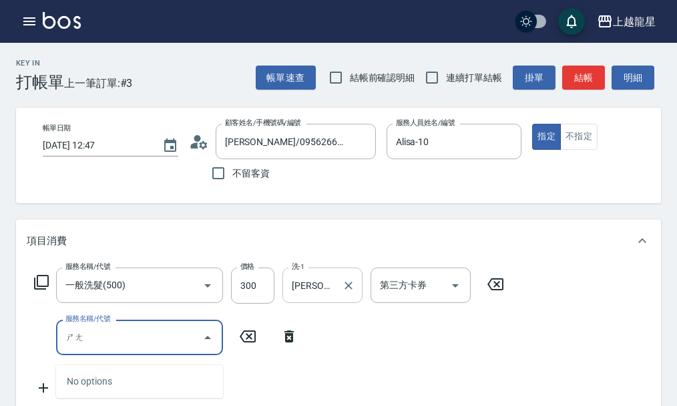
type input "上"
type input "ㄅ"
type input "電棒.夾直(709)"
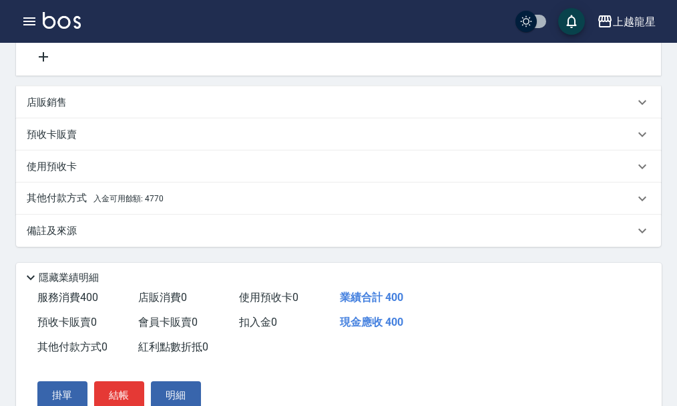
scroll to position [405, 0]
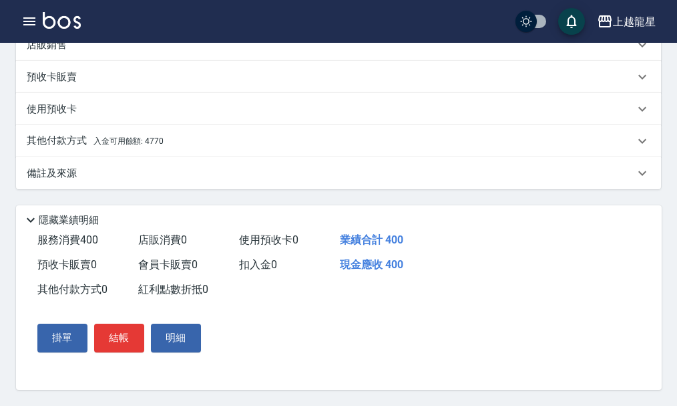
click at [126, 140] on p "其他付款方式 入金可用餘額: 4770" at bounding box center [95, 141] width 137 height 15
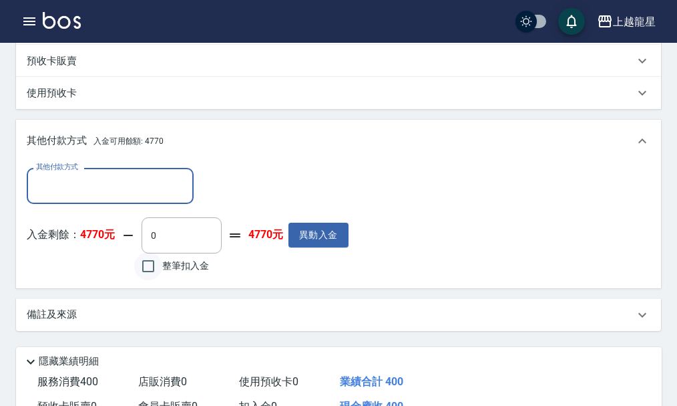
scroll to position [0, 0]
click at [148, 275] on input "整筆扣入金" at bounding box center [148, 266] width 28 height 28
checkbox input "true"
type input "400"
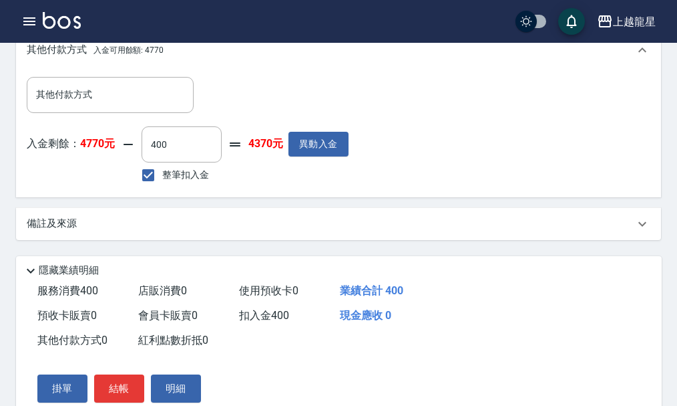
scroll to position [562, 0]
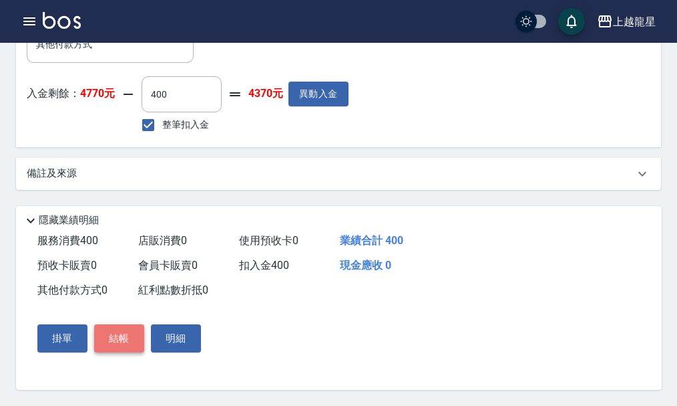
click at [123, 335] on button "結帳" at bounding box center [119, 338] width 50 height 28
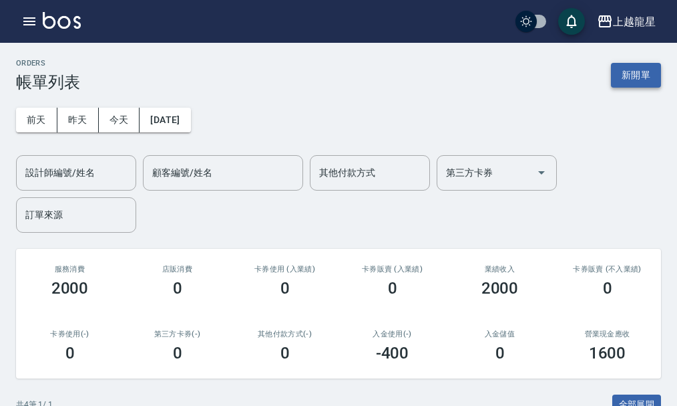
click at [643, 72] on button "新開單" at bounding box center [636, 75] width 50 height 25
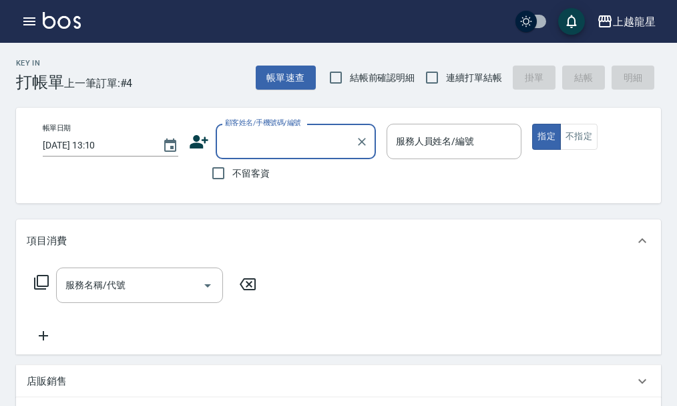
click at [270, 150] on input "顧客姓名/手機號碼/編號" at bounding box center [286, 141] width 128 height 23
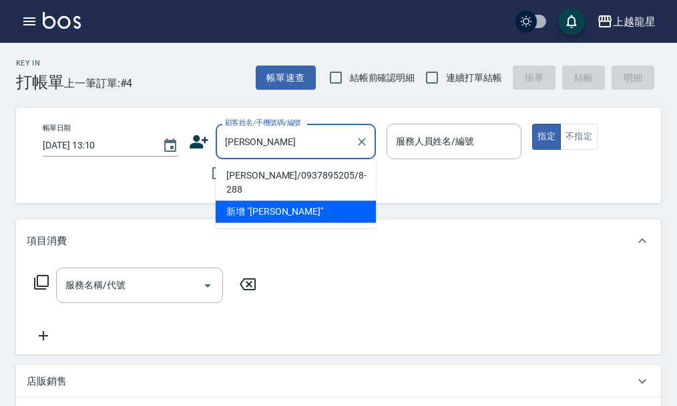
click at [283, 173] on li "劉中興/0937895205/8-288" at bounding box center [296, 182] width 160 height 36
type input "劉中興/0937895205/8-288"
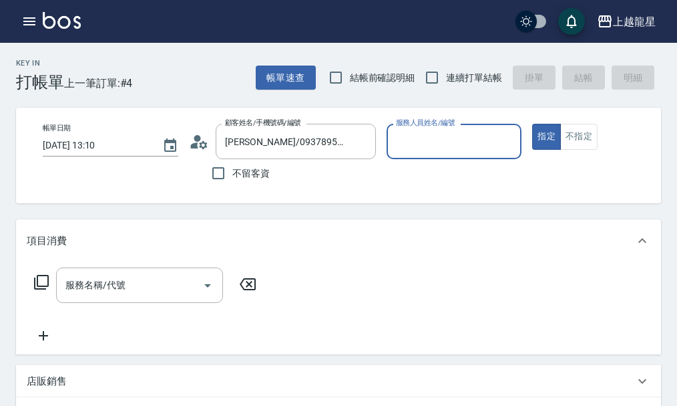
type input "馨華-6"
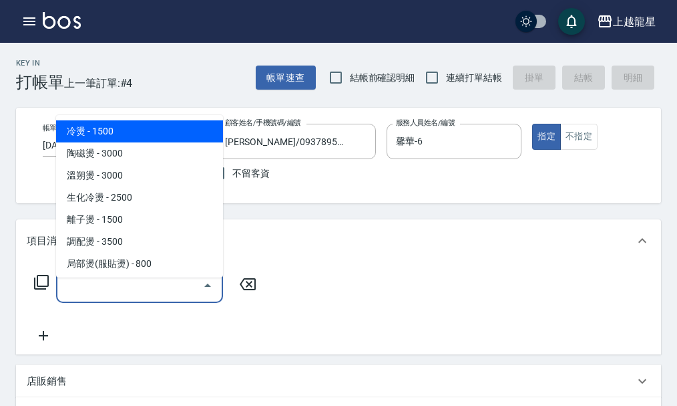
click at [162, 295] on input "服務名稱/代號" at bounding box center [129, 284] width 135 height 23
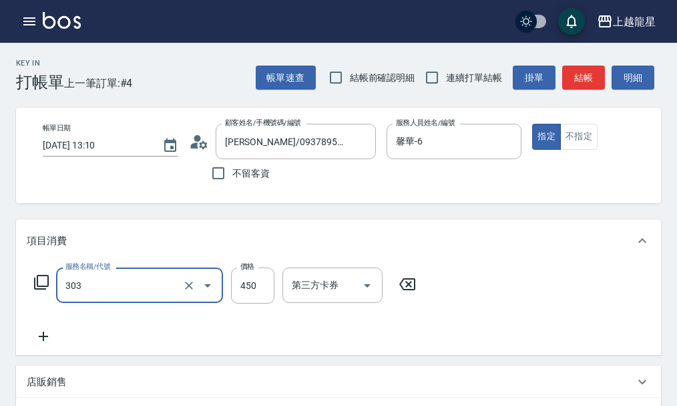
type input "剪髮(303)"
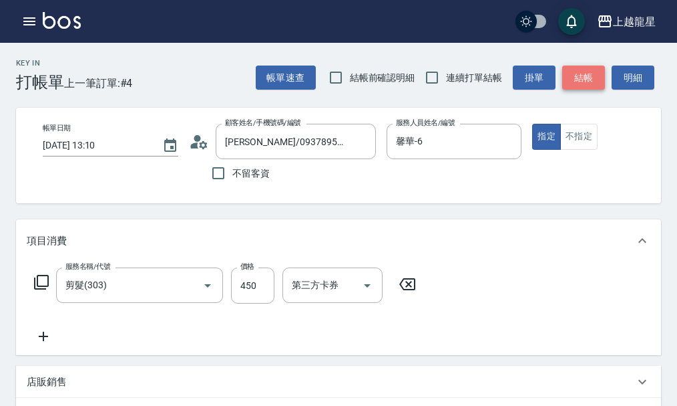
click at [595, 76] on button "結帳" at bounding box center [584, 77] width 43 height 25
